Goal: Task Accomplishment & Management: Manage account settings

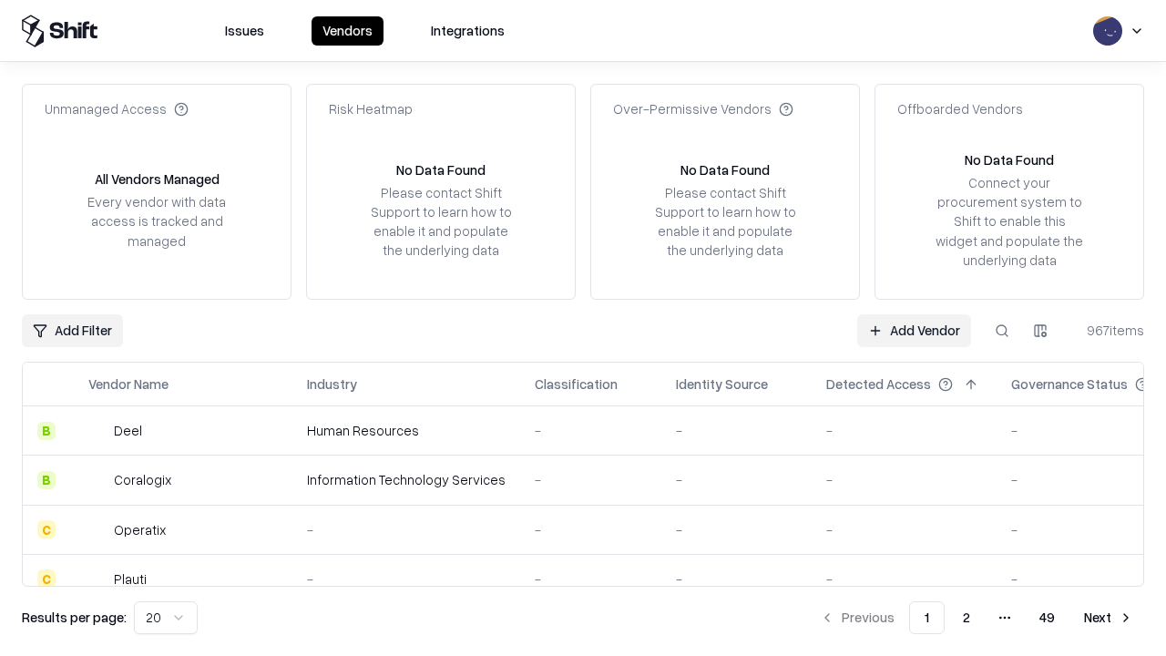
click at [914, 330] on link "Add Vendor" at bounding box center [914, 330] width 114 height 33
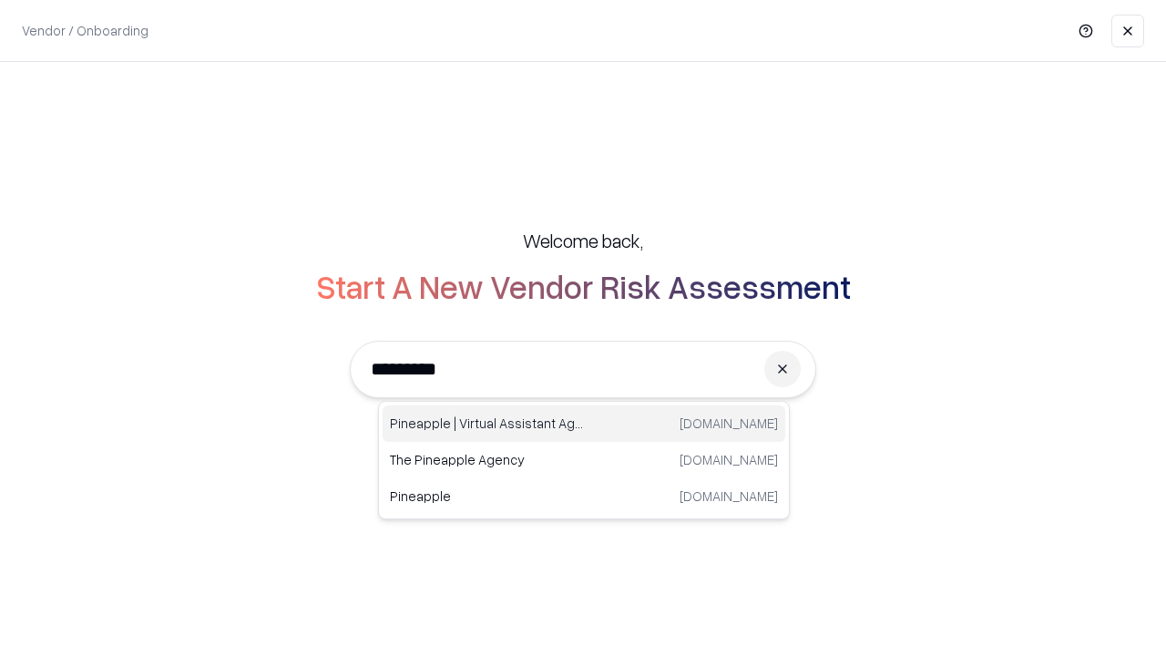
click at [584, 424] on div "Pineapple | Virtual Assistant Agency [DOMAIN_NAME]" at bounding box center [584, 423] width 403 height 36
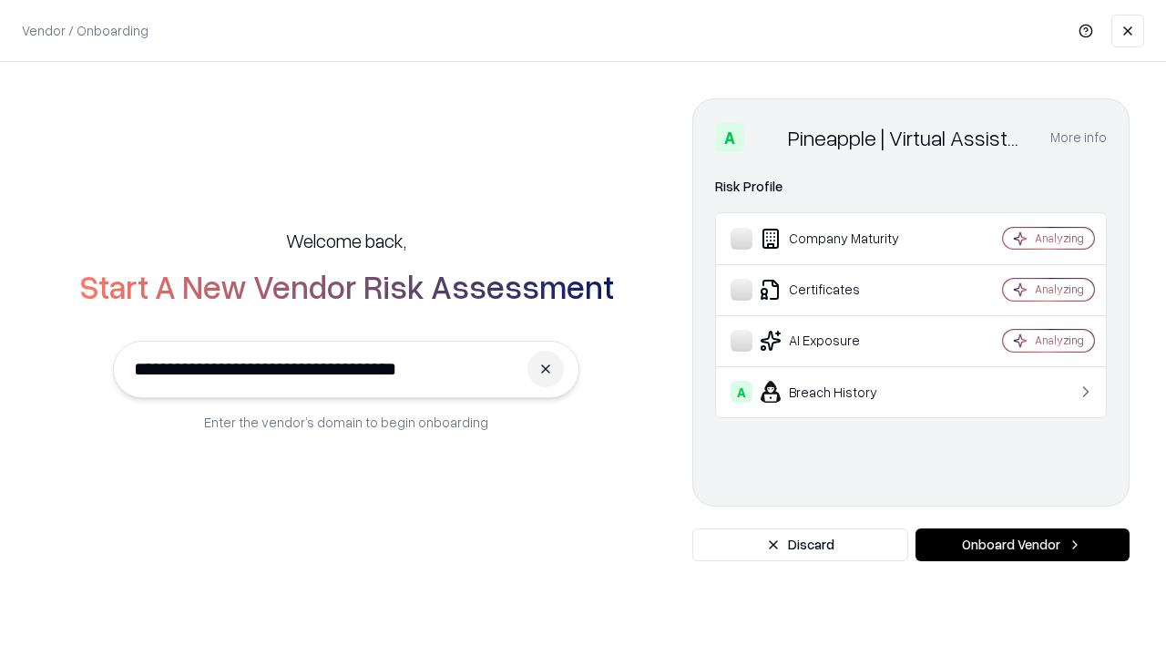
type input "**********"
click at [1022, 545] on button "Onboard Vendor" at bounding box center [1023, 545] width 214 height 33
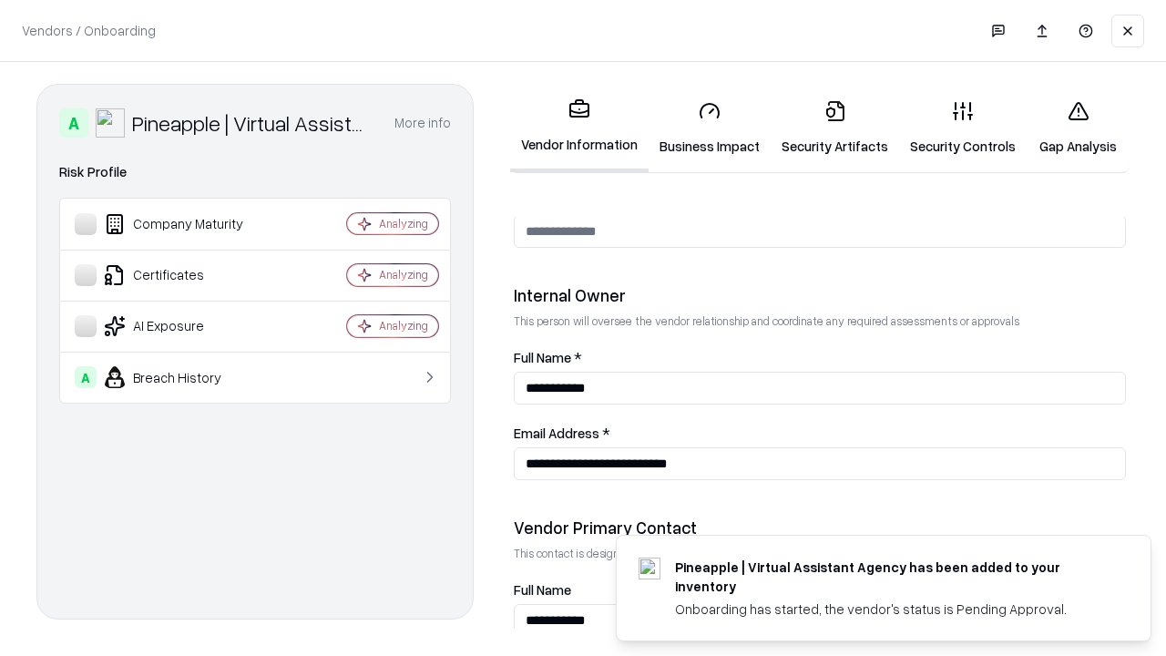
scroll to position [944, 0]
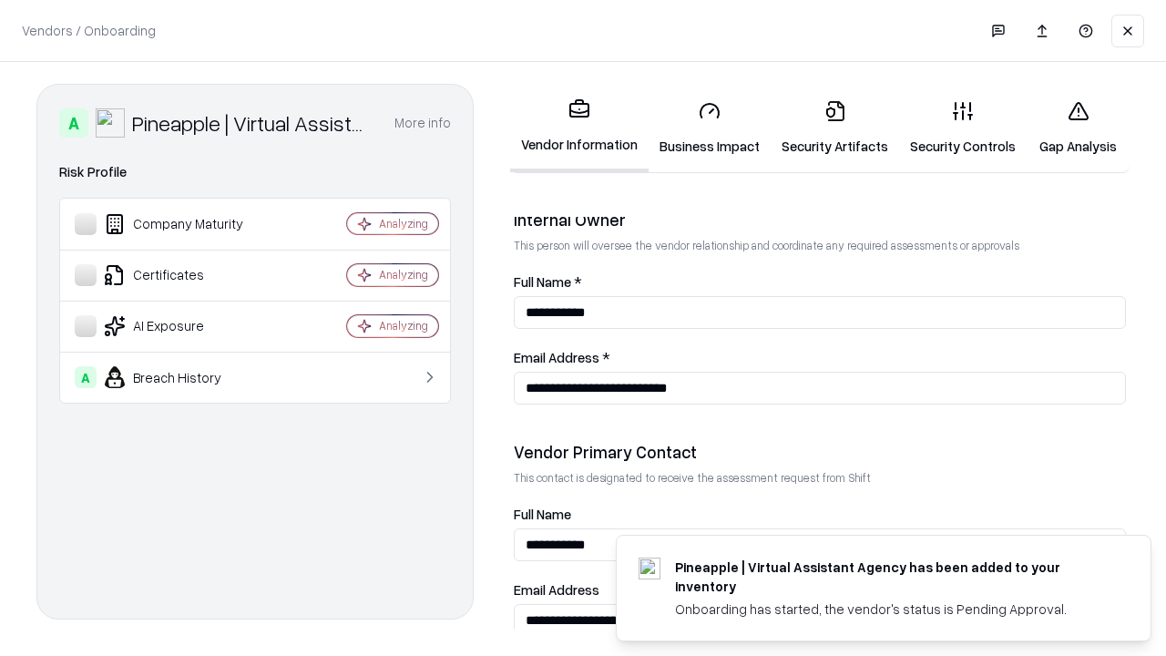
click at [835, 128] on link "Security Artifacts" at bounding box center [835, 128] width 128 height 85
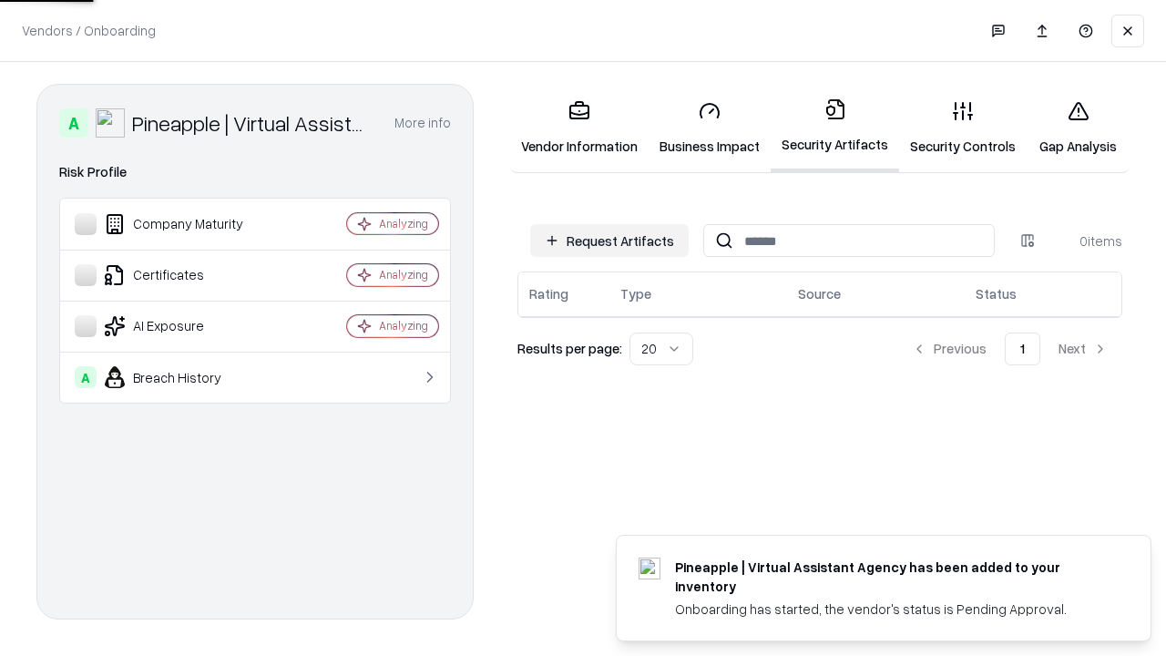
click at [610, 241] on button "Request Artifacts" at bounding box center [609, 240] width 159 height 33
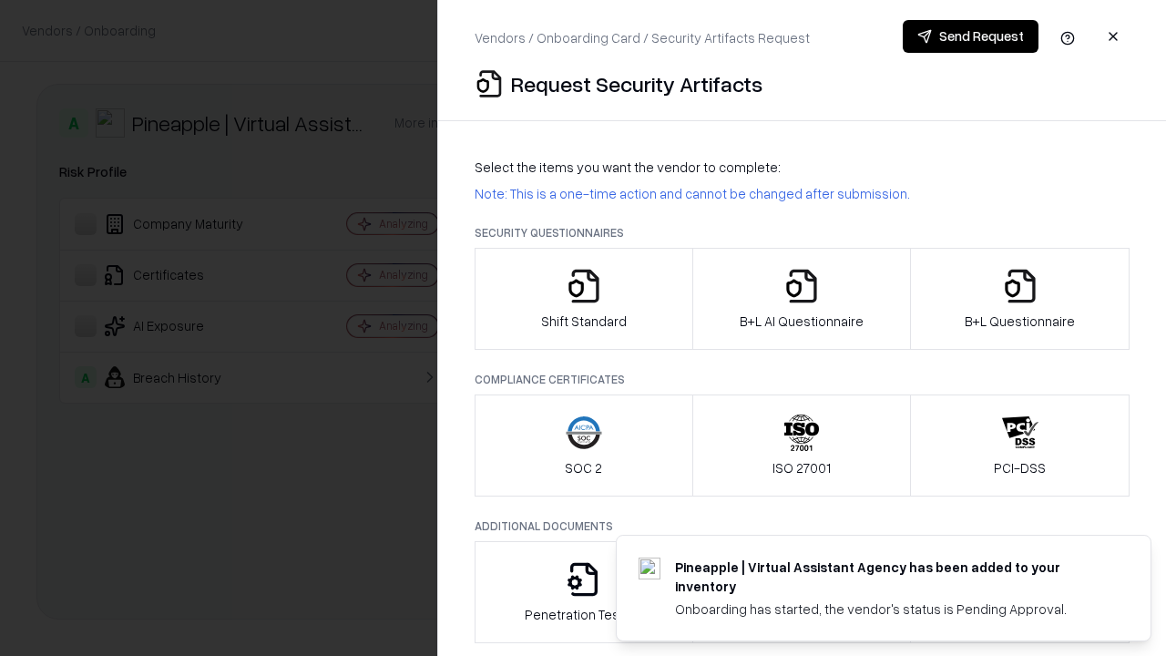
click at [1020, 299] on icon "button" at bounding box center [1020, 286] width 36 height 36
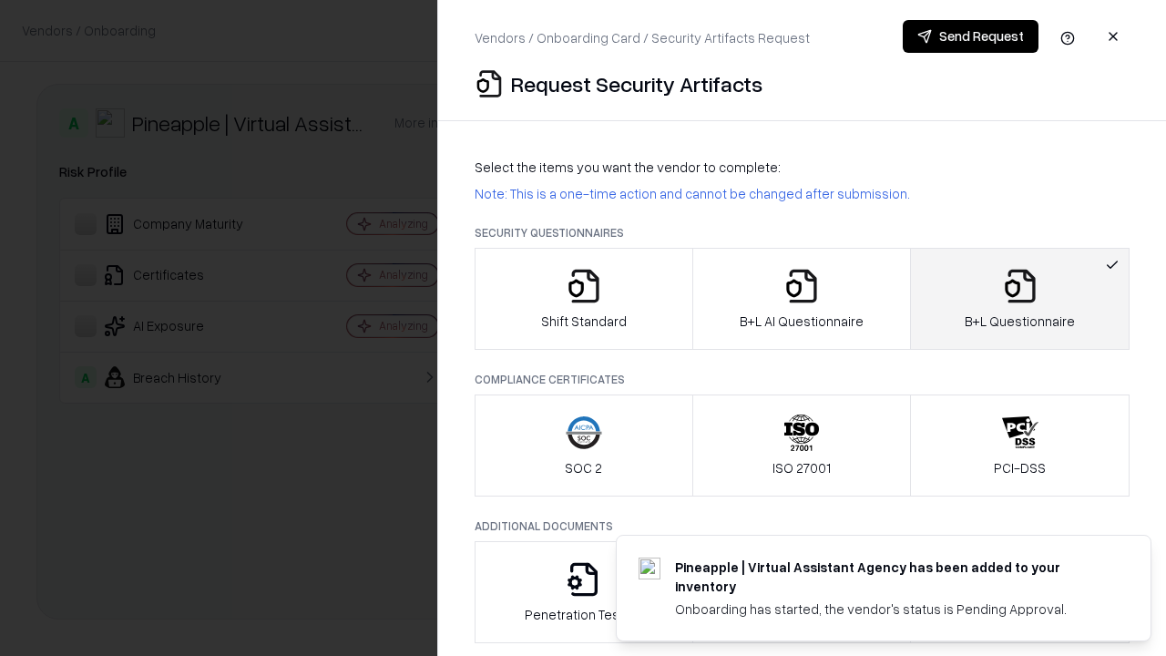
click at [801, 299] on icon "button" at bounding box center [802, 286] width 36 height 36
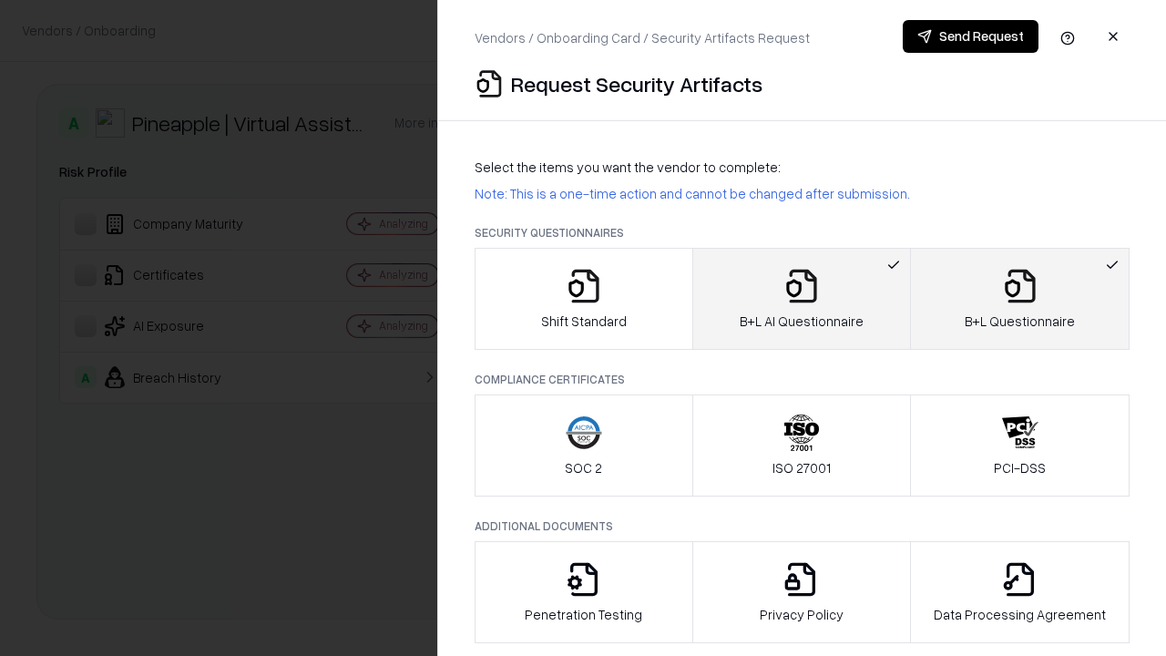
click at [970, 36] on button "Send Request" at bounding box center [971, 36] width 136 height 33
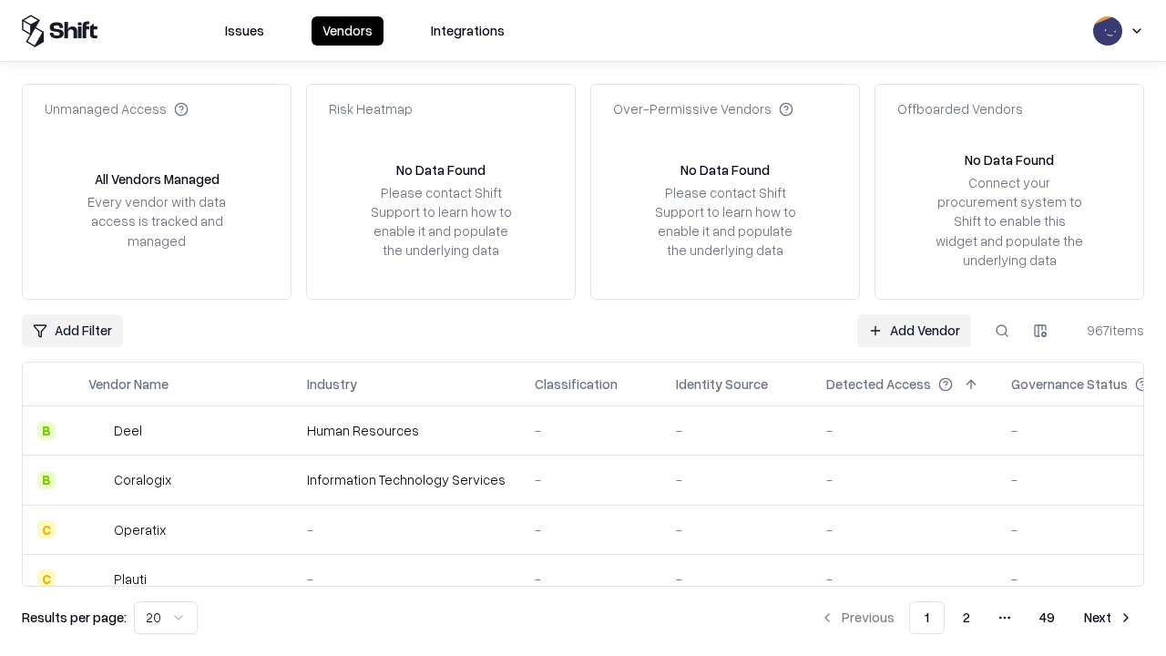
click at [1002, 330] on button at bounding box center [1002, 330] width 33 height 33
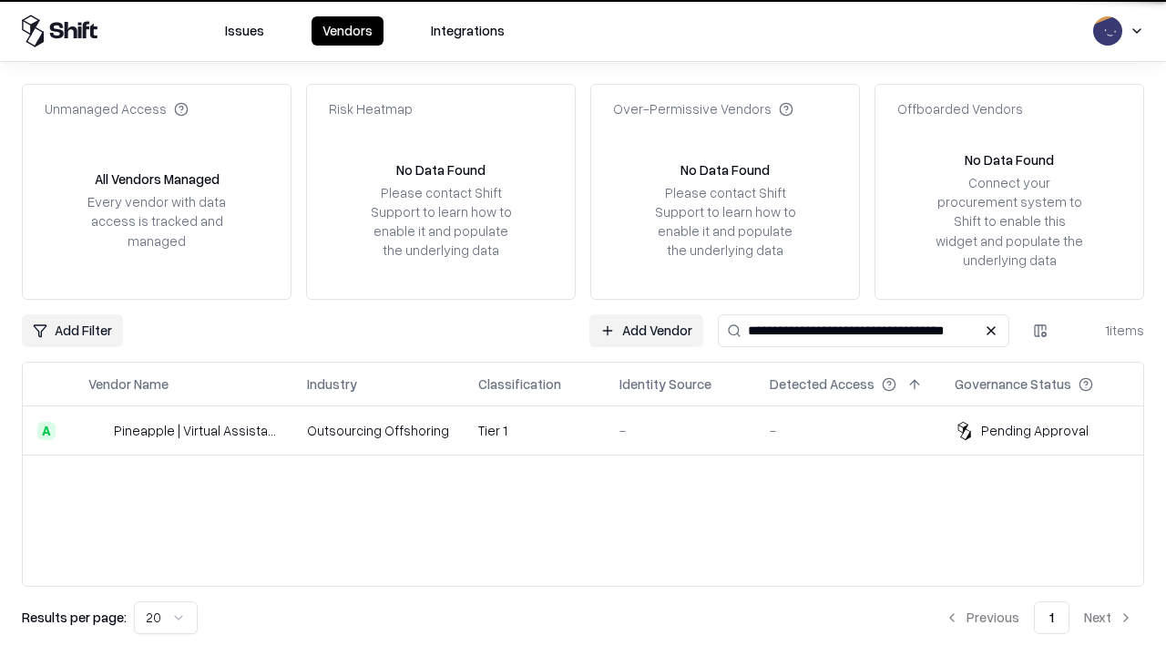
type input "**********"
click at [594, 430] on td "Tier 1" at bounding box center [534, 430] width 141 height 49
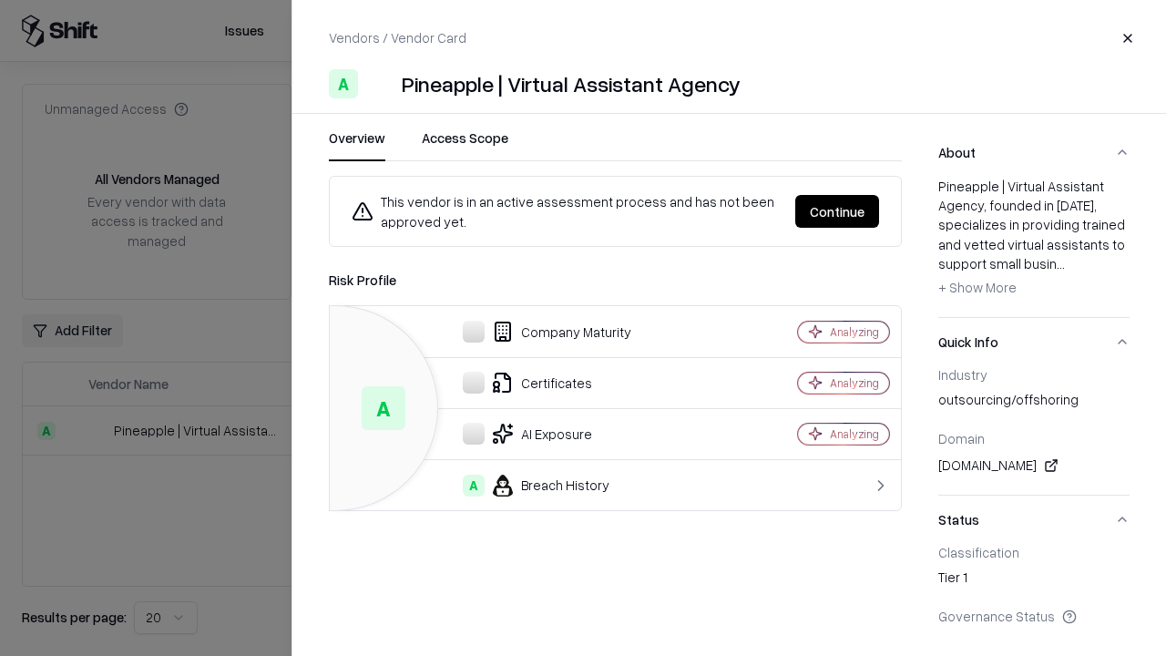
click at [837, 211] on button "Continue" at bounding box center [838, 211] width 84 height 33
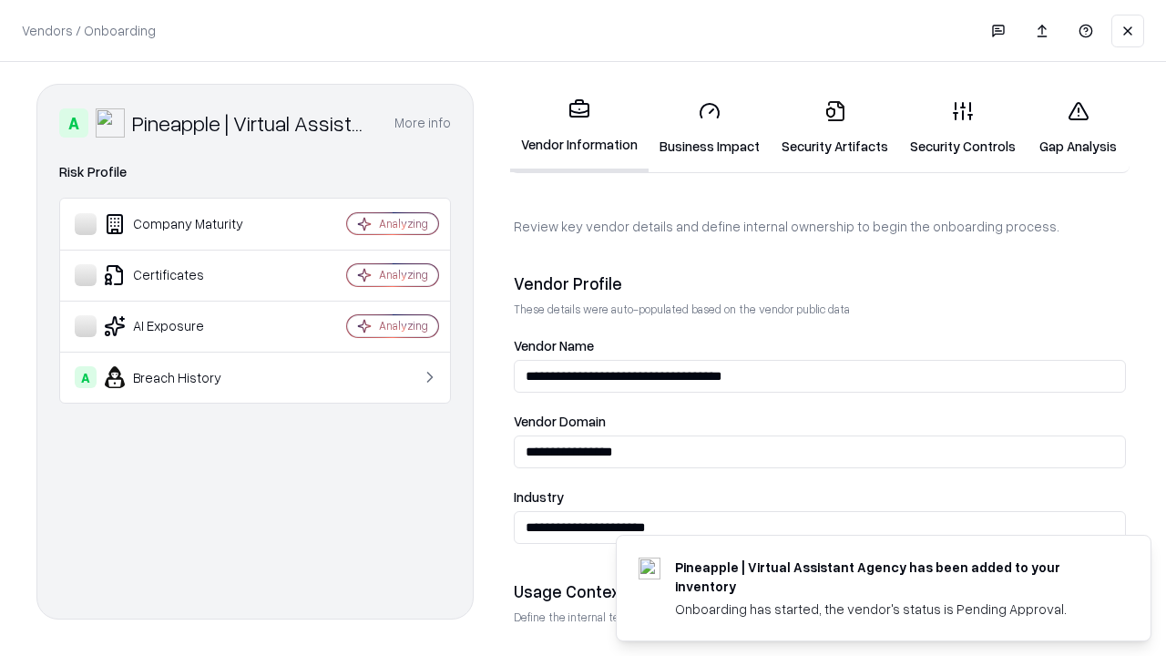
click at [835, 128] on link "Security Artifacts" at bounding box center [835, 128] width 128 height 85
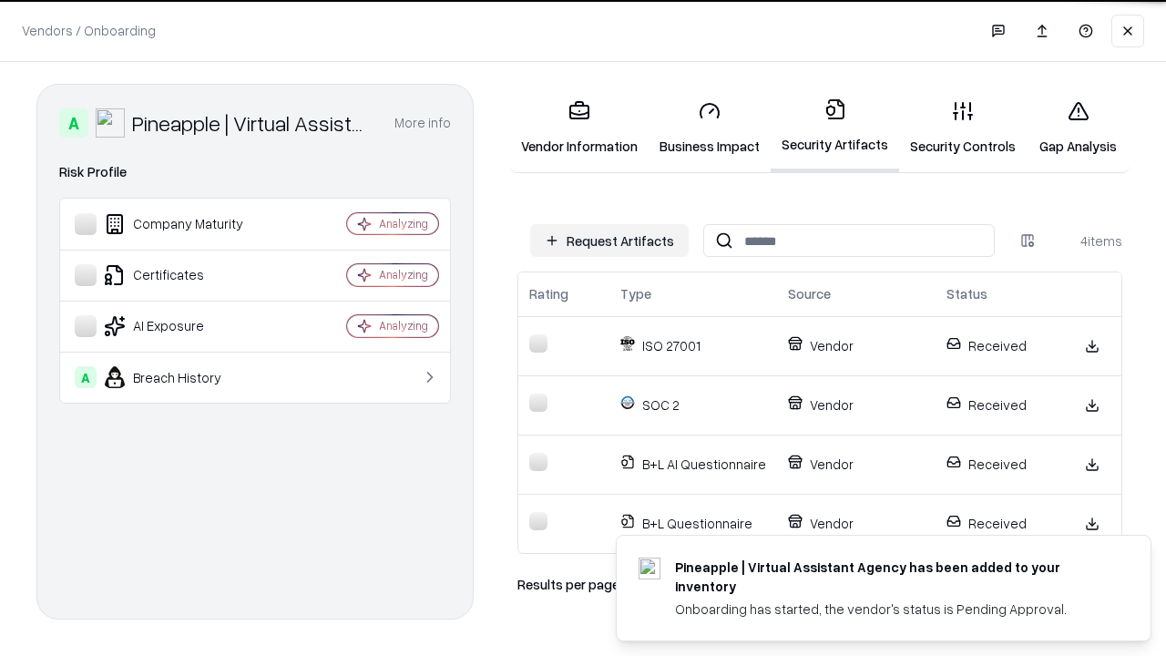
click at [1078, 128] on link "Gap Analysis" at bounding box center [1078, 128] width 103 height 85
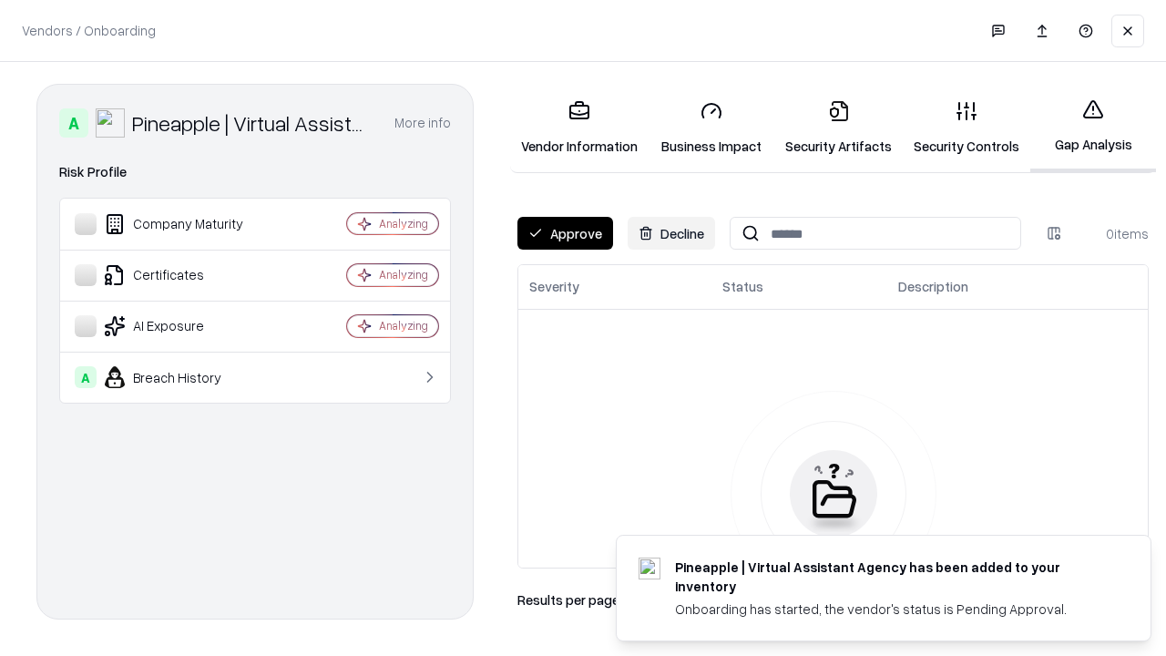
click at [565, 233] on button "Approve" at bounding box center [566, 233] width 96 height 33
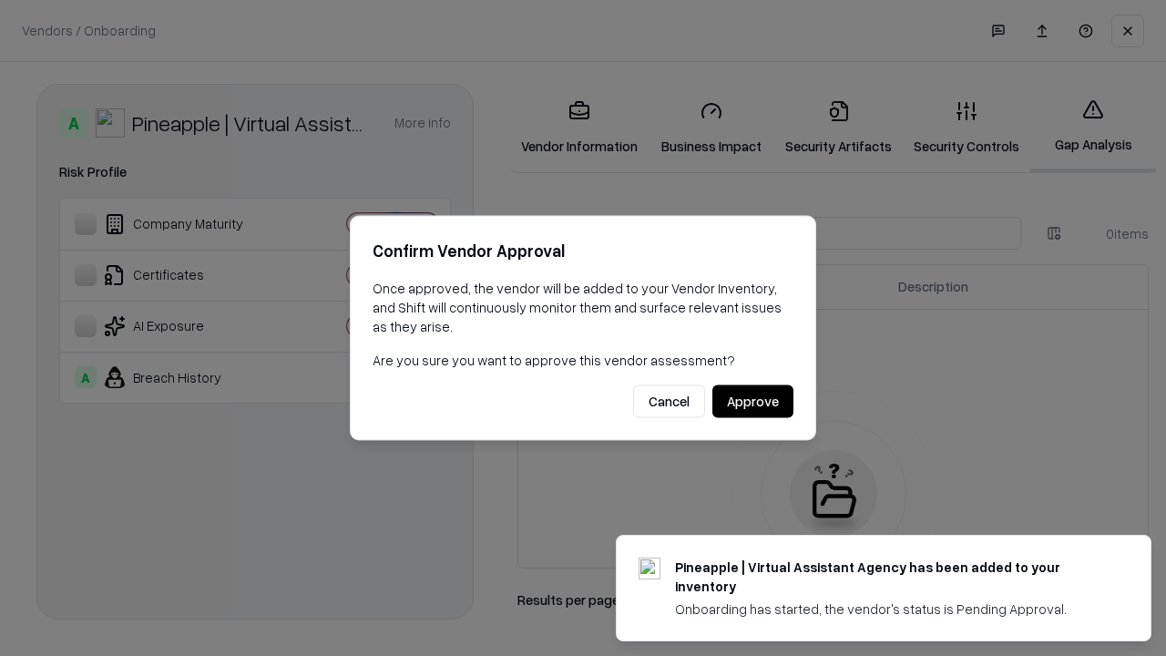
click at [753, 401] on button "Approve" at bounding box center [753, 401] width 81 height 33
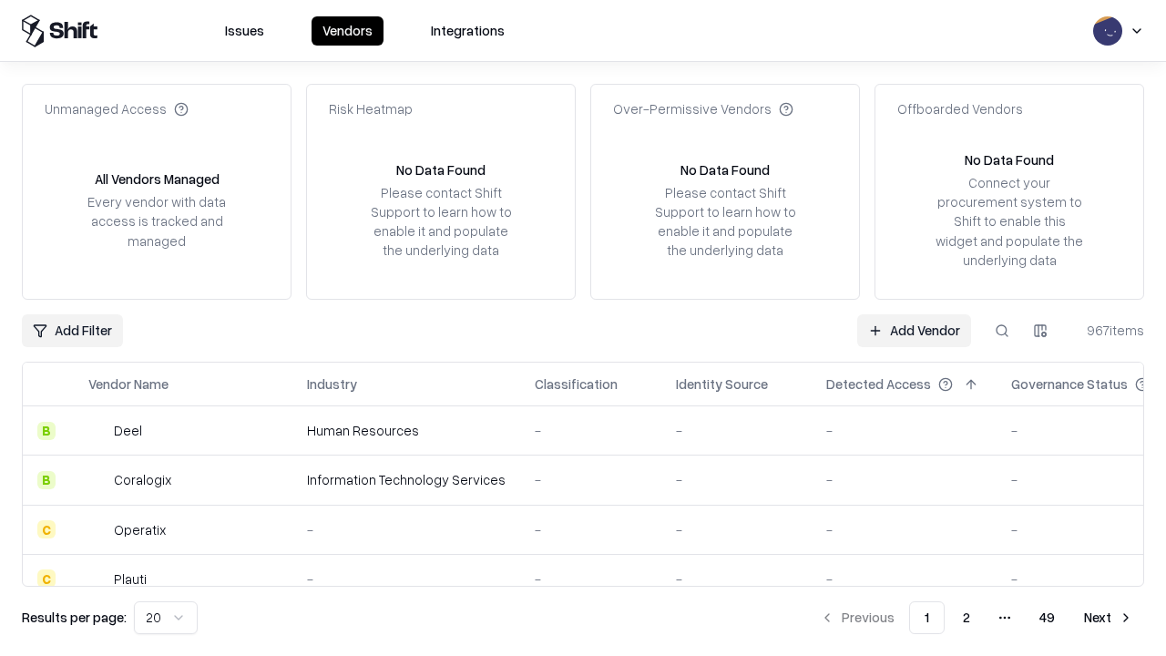
type input "**********"
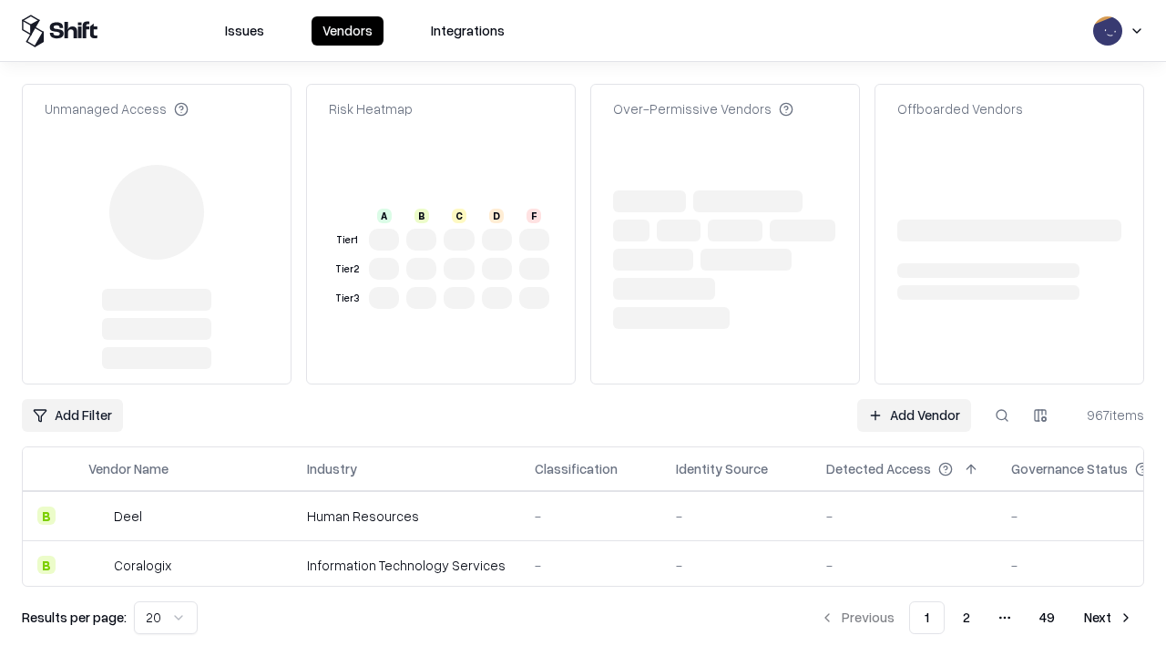
click at [914, 399] on link "Add Vendor" at bounding box center [914, 415] width 114 height 33
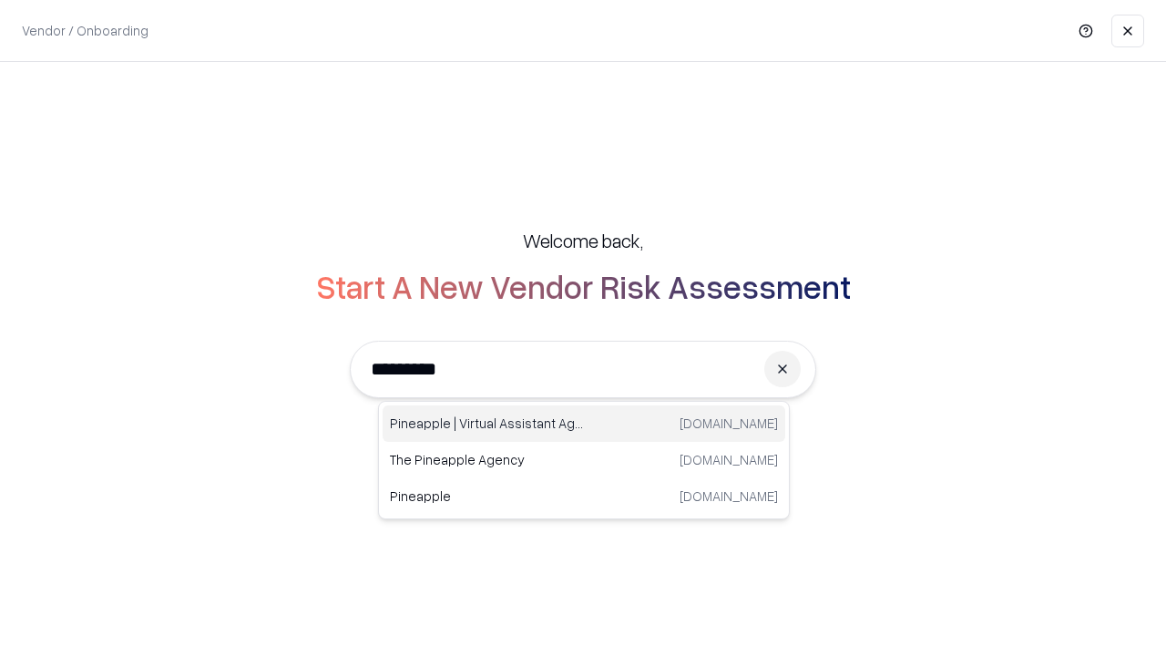
click at [584, 424] on div "Pineapple | Virtual Assistant Agency [DOMAIN_NAME]" at bounding box center [584, 423] width 403 height 36
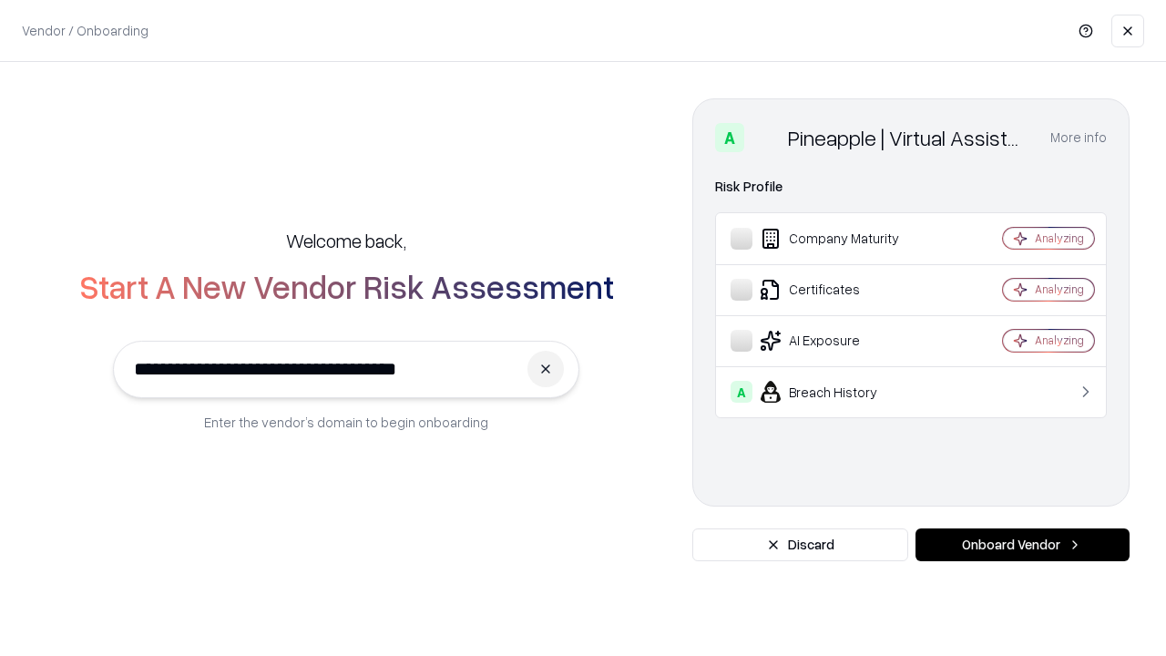
type input "**********"
click at [1022, 545] on button "Onboard Vendor" at bounding box center [1023, 545] width 214 height 33
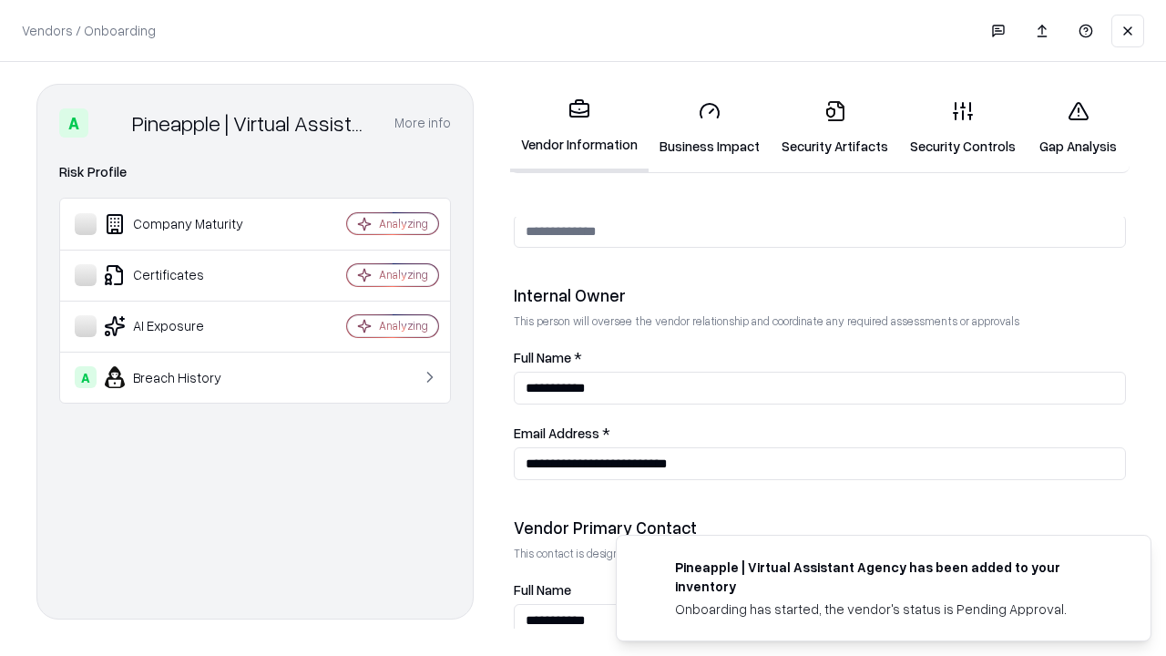
scroll to position [944, 0]
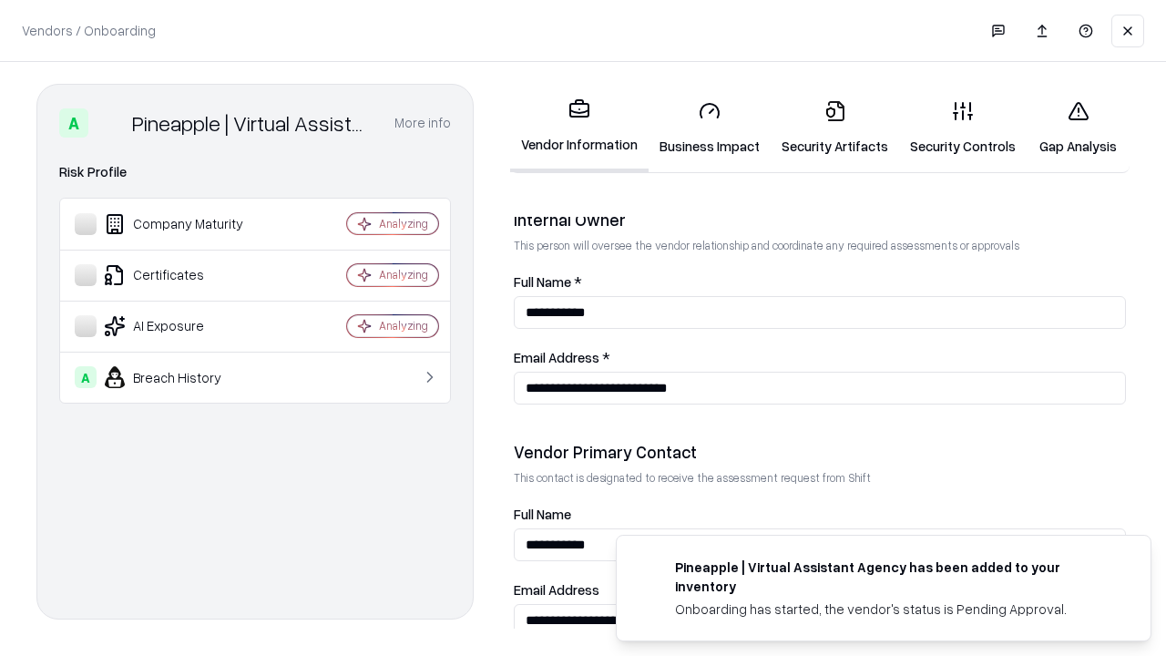
click at [1078, 128] on link "Gap Analysis" at bounding box center [1078, 128] width 103 height 85
